Goal: Transaction & Acquisition: Purchase product/service

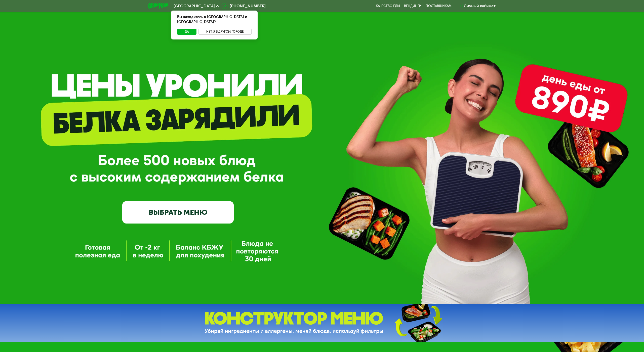
drag, startPoint x: 246, startPoint y: 28, endPoint x: 243, endPoint y: 27, distance: 3.1
click at [245, 29] on button "Нет, я в другом городе" at bounding box center [224, 32] width 53 height 6
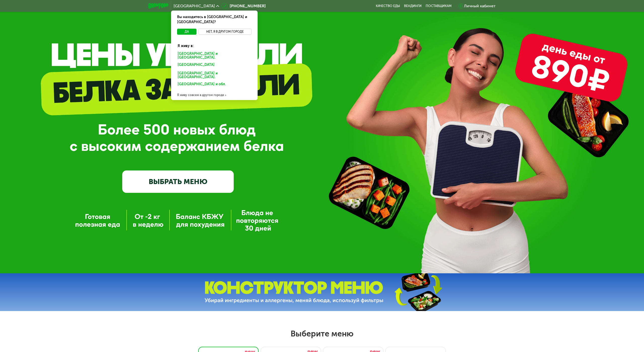
scroll to position [50, 0]
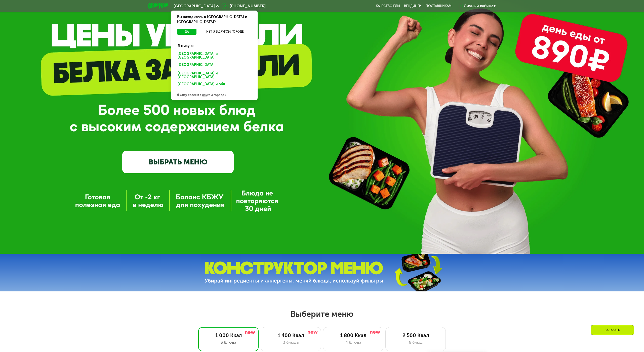
click at [209, 90] on div "Я живу совсем в другом городе" at bounding box center [214, 95] width 87 height 10
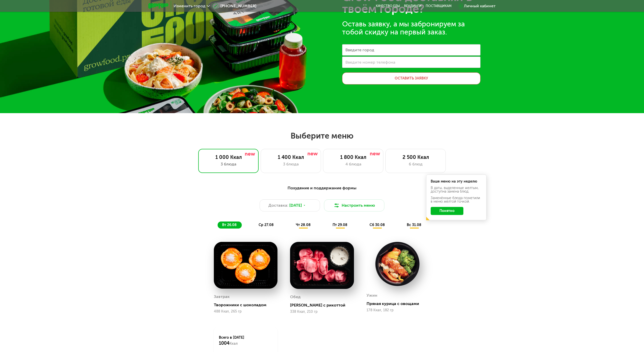
scroll to position [0, 0]
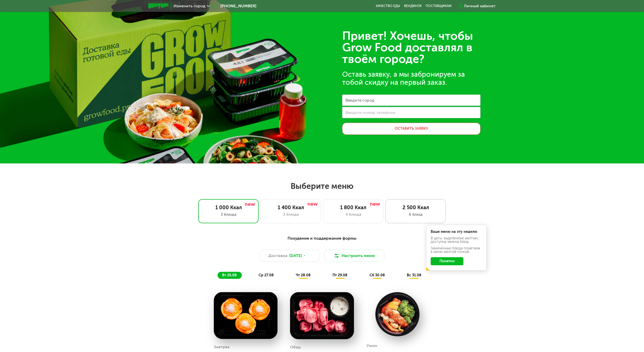
click at [405, 213] on div "6 блюд" at bounding box center [416, 214] width 50 height 6
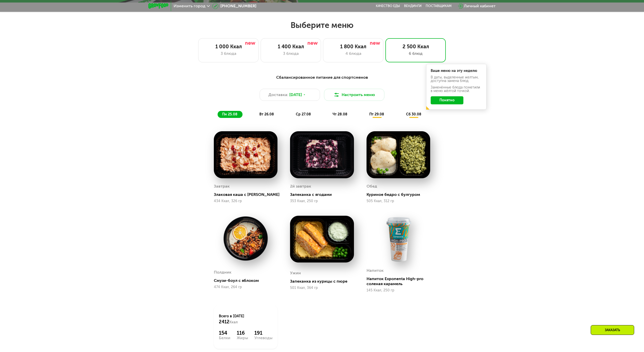
scroll to position [176, 0]
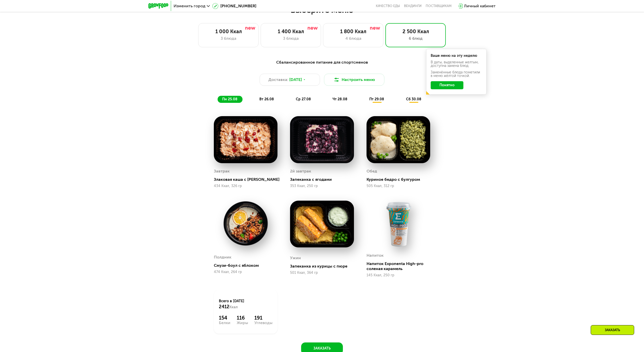
click at [398, 213] on img at bounding box center [398, 224] width 64 height 47
drag, startPoint x: 394, startPoint y: 262, endPoint x: 392, endPoint y: 266, distance: 4.2
click at [392, 266] on div "Напиток Exponenta High-pro соленая карамель" at bounding box center [400, 266] width 68 height 10
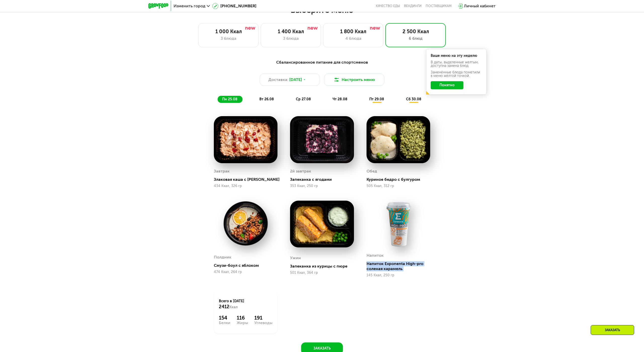
click at [392, 266] on div "Напиток Exponenta High-pro соленая карамель" at bounding box center [400, 266] width 68 height 10
drag, startPoint x: 392, startPoint y: 266, endPoint x: 401, endPoint y: 298, distance: 33.7
click at [0, 0] on div "Завтрак Злаковая каша с арахисом 434 Ккал, 326 гр 2й завтрак Запеканка с ягодам…" at bounding box center [0, 0] width 0 height 0
click at [265, 94] on div "Сбалансированное питание для спортсменов Доставка: [DATE] Настроить меню пн 25.…" at bounding box center [322, 81] width 298 height 44
click at [264, 98] on span "вт 26.08" at bounding box center [266, 99] width 15 height 4
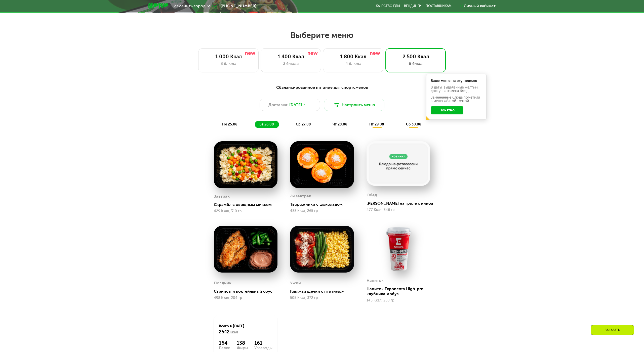
click at [300, 123] on span "ср 27.08" at bounding box center [303, 124] width 15 height 4
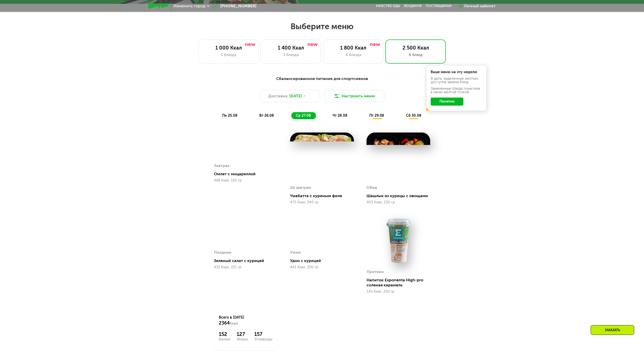
scroll to position [126, 0]
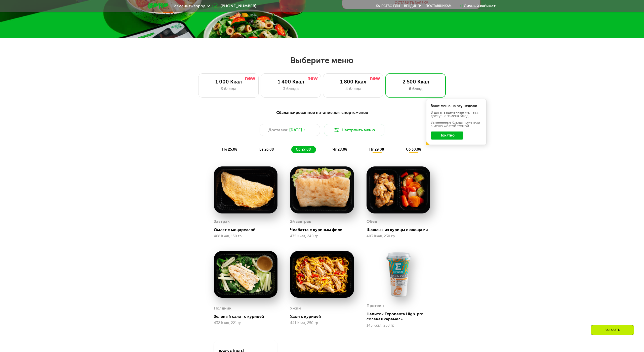
click at [376, 150] on span "пт 29.08" at bounding box center [376, 149] width 15 height 4
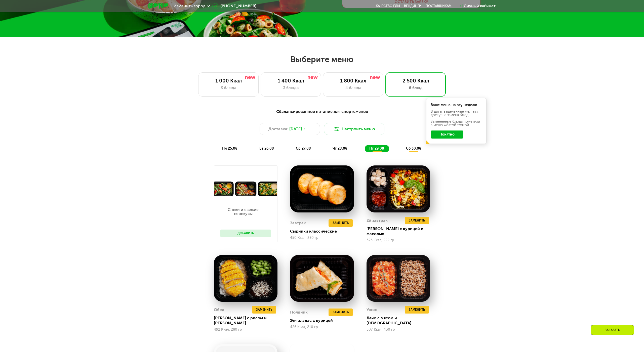
scroll to position [251, 0]
